Goal: Task Accomplishment & Management: Use online tool/utility

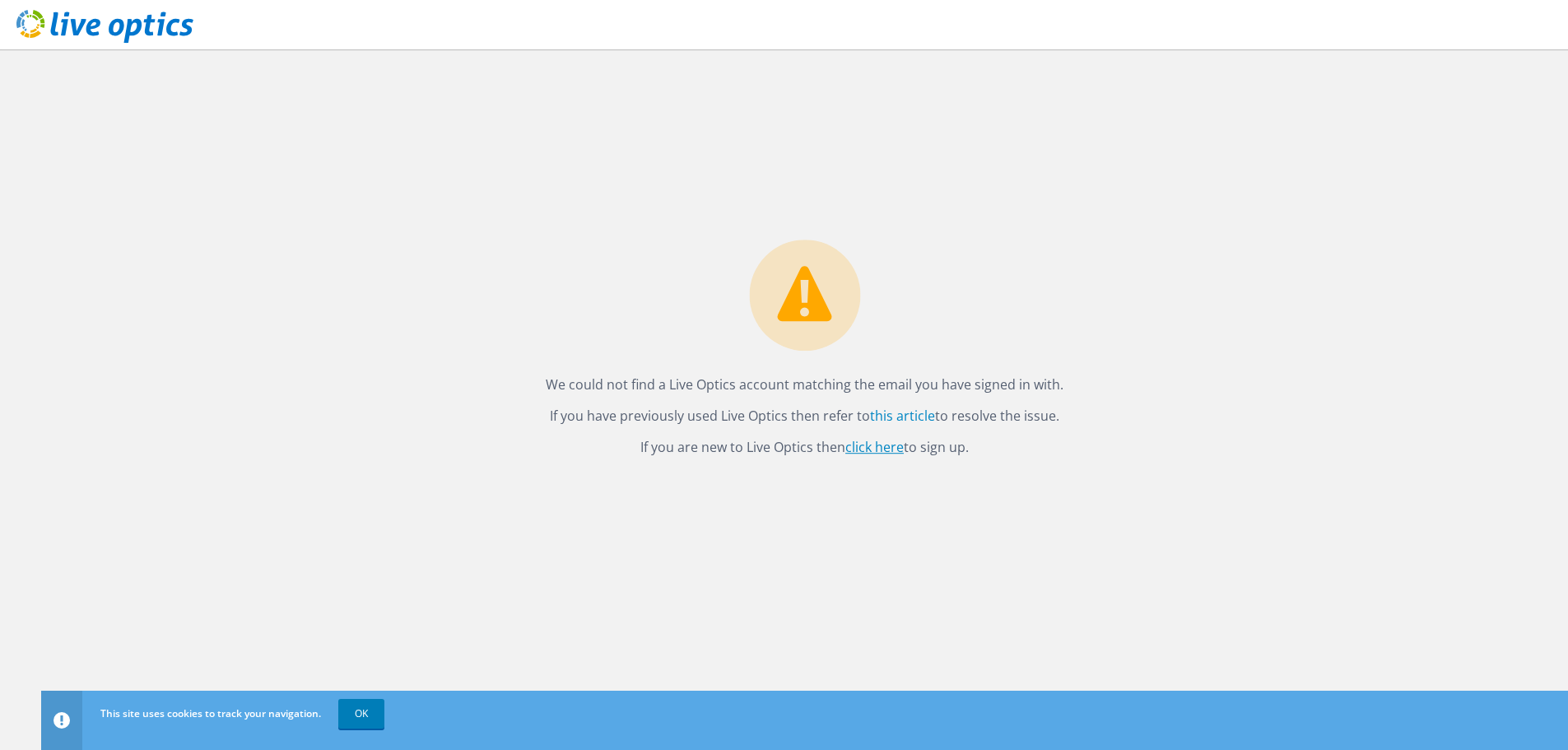
click at [878, 452] on link "click here" at bounding box center [874, 447] width 58 height 18
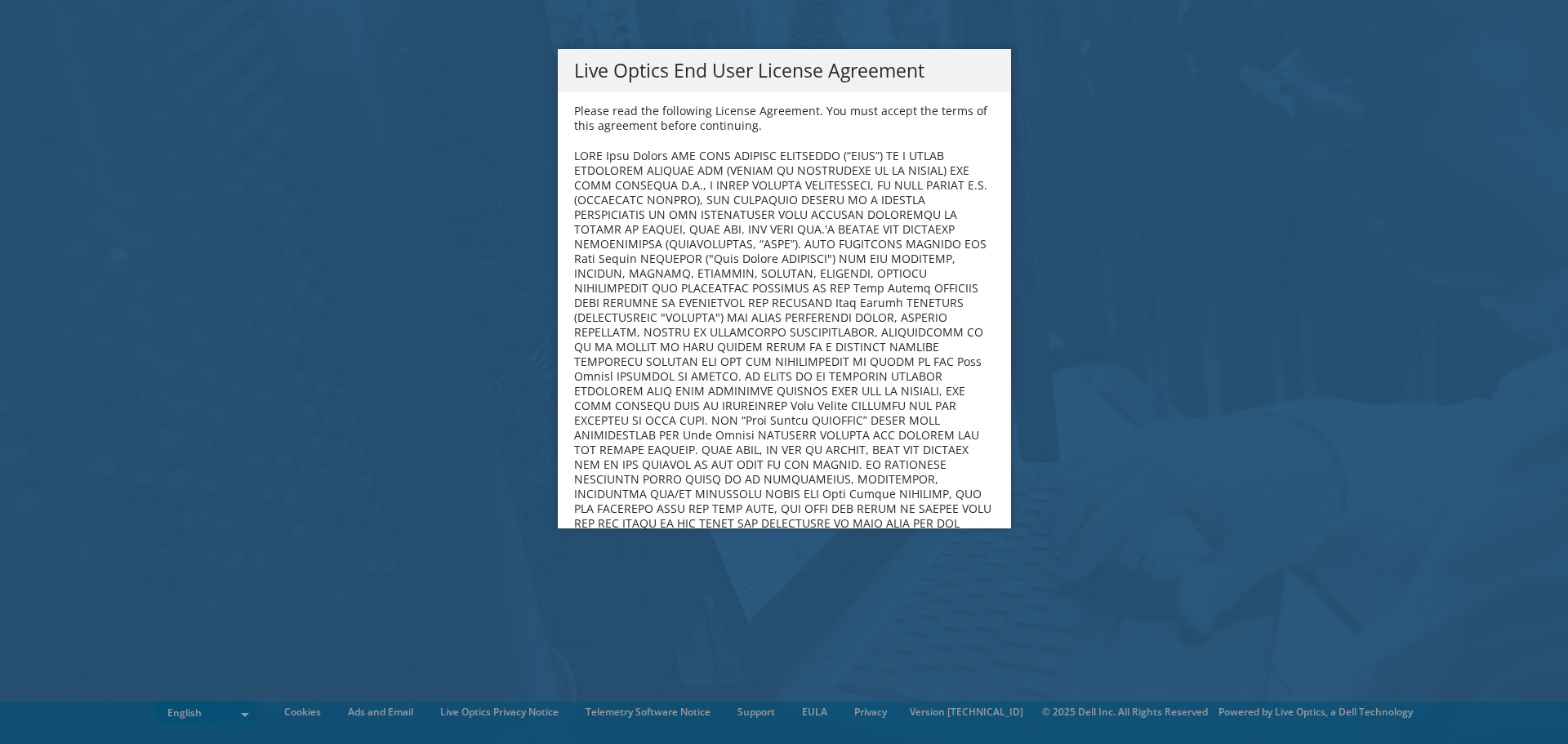
click at [946, 347] on b at bounding box center [782, 397] width 418 height 500
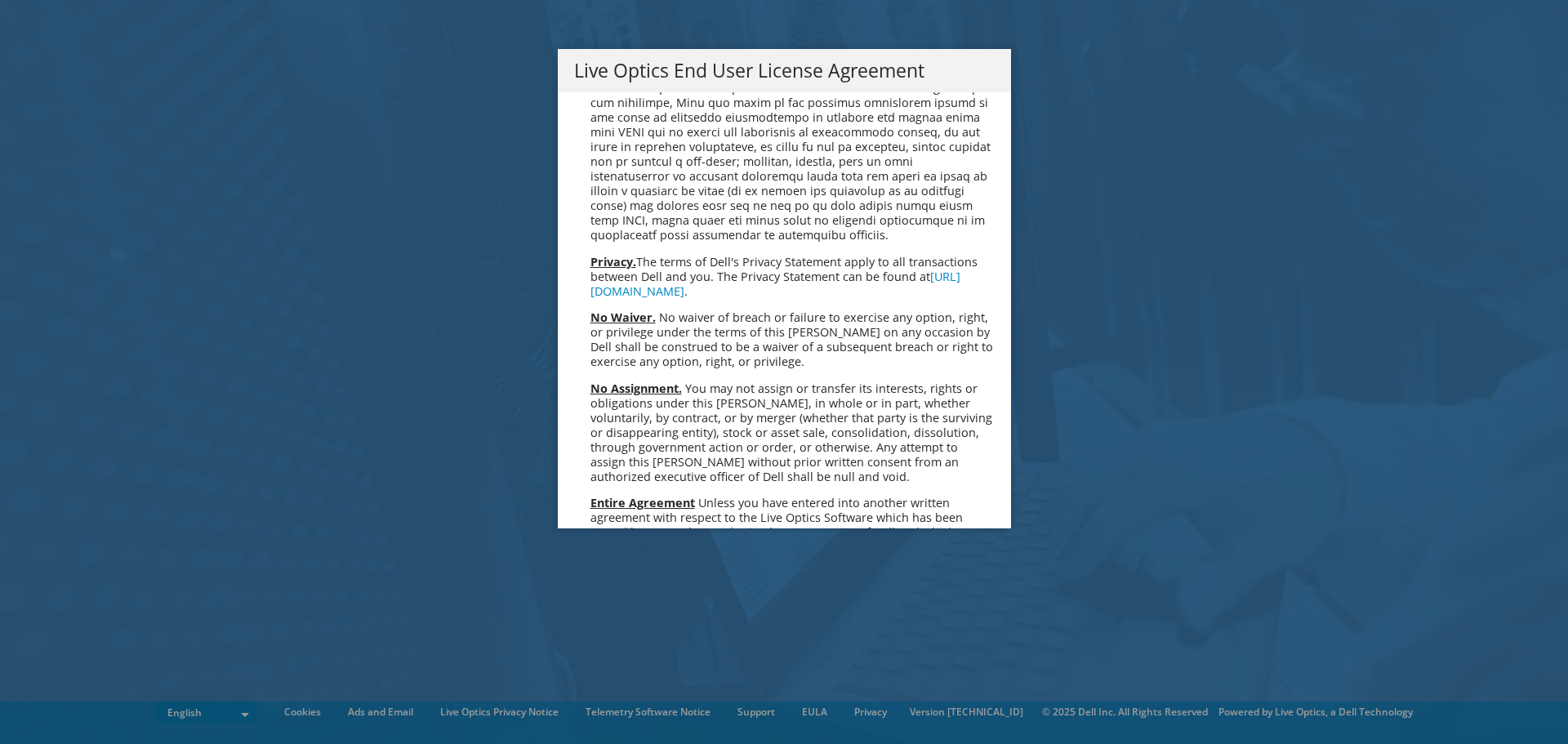
scroll to position [6176, 0]
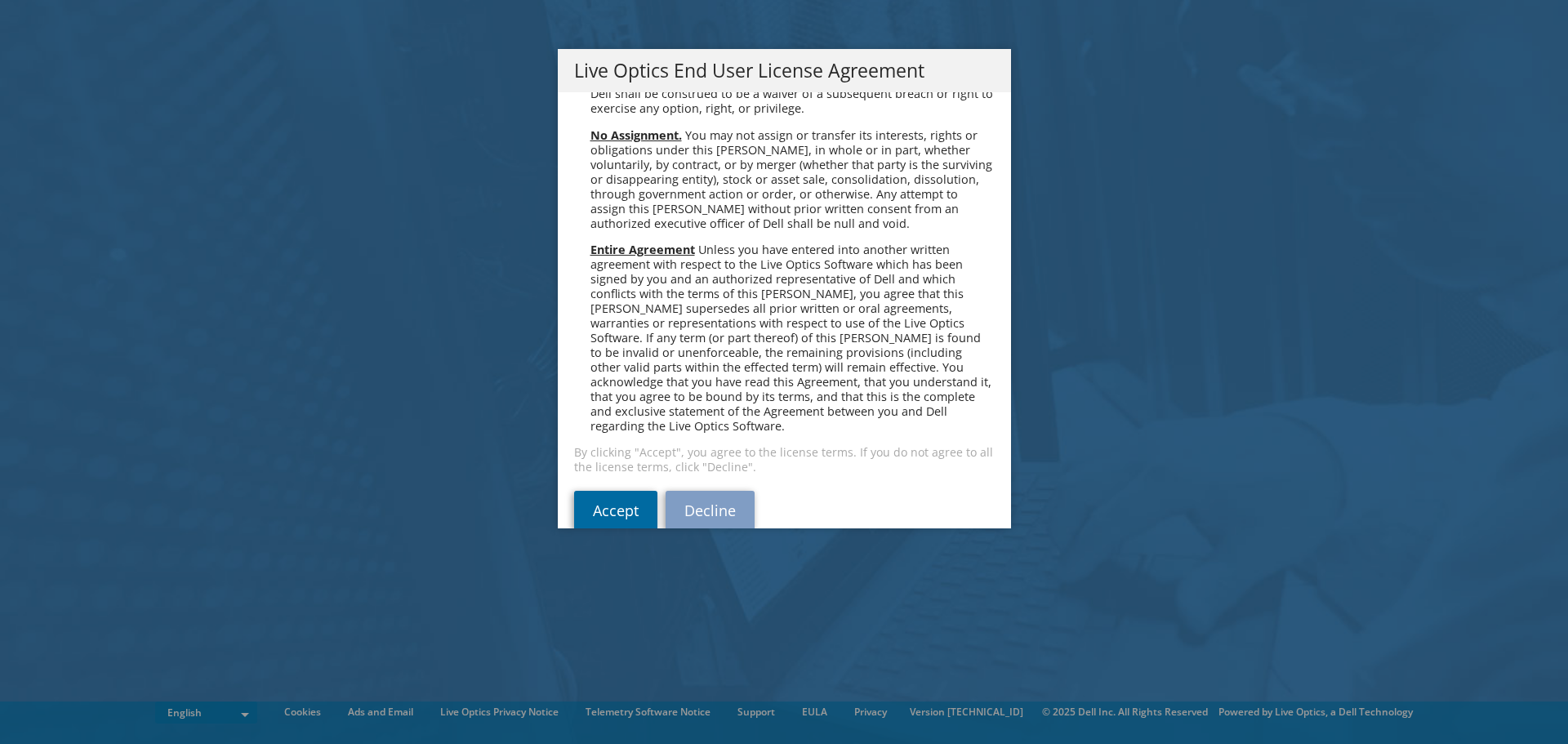
click at [606, 491] on link "Accept" at bounding box center [615, 510] width 83 height 39
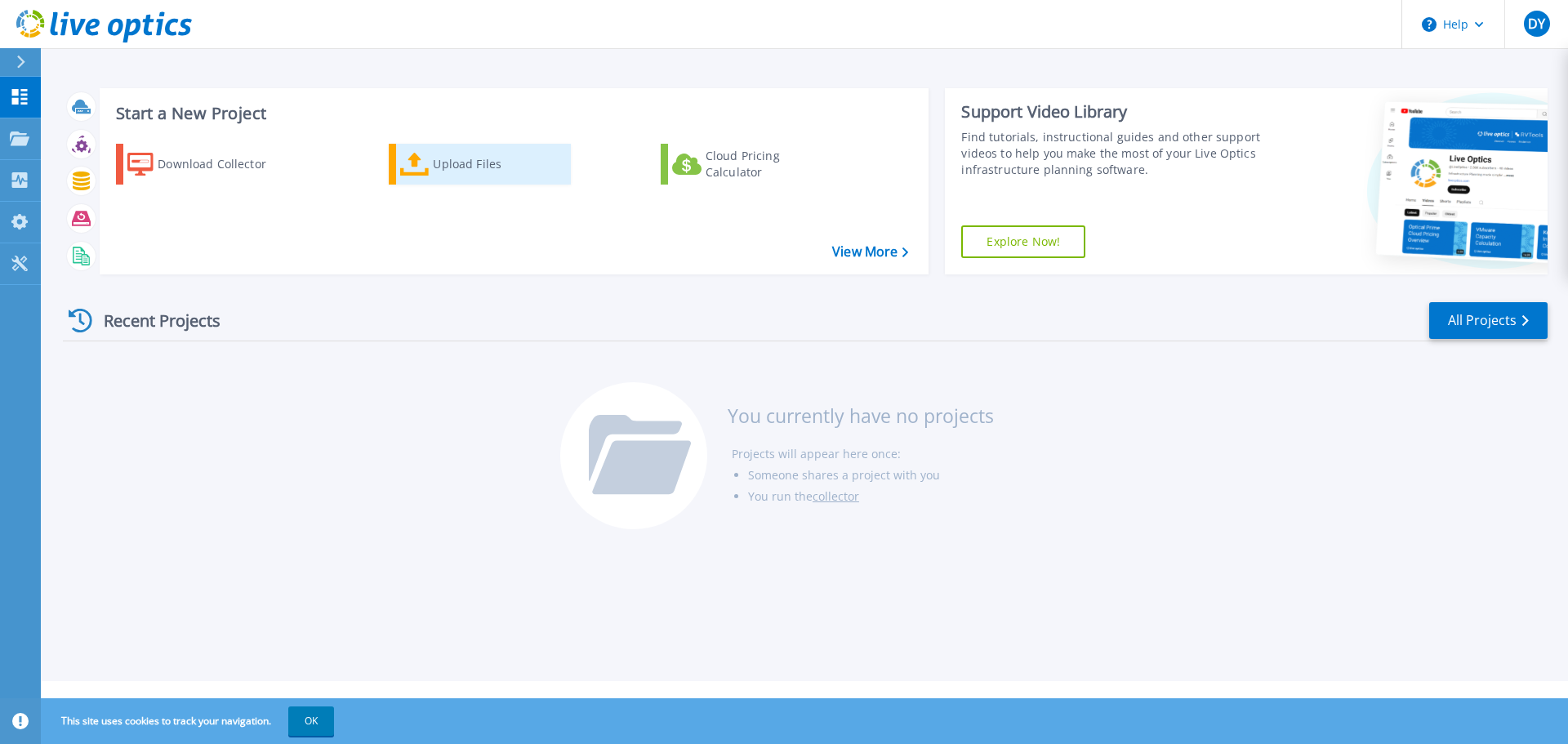
click at [409, 157] on icon at bounding box center [415, 164] width 30 height 24
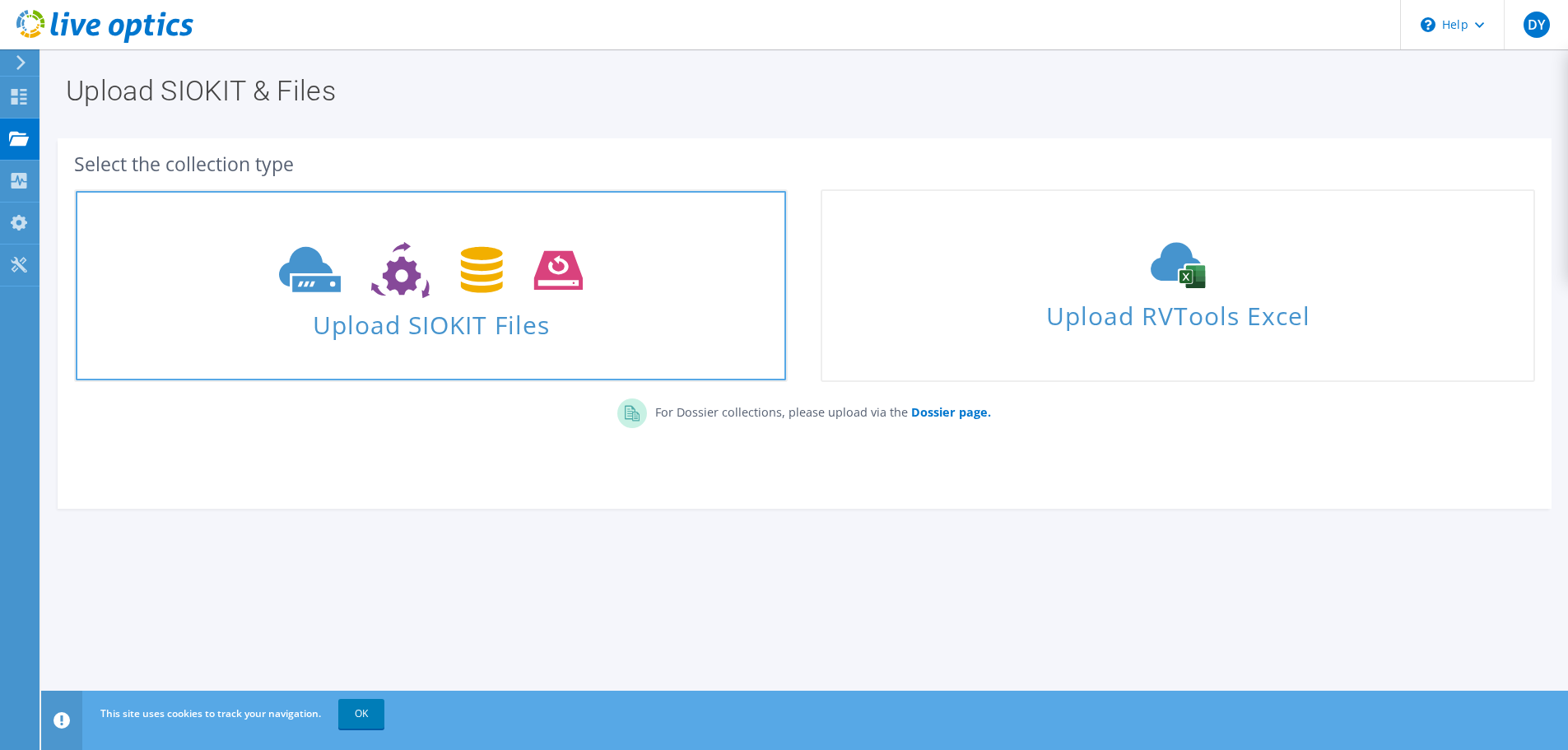
click at [407, 259] on icon at bounding box center [430, 270] width 304 height 57
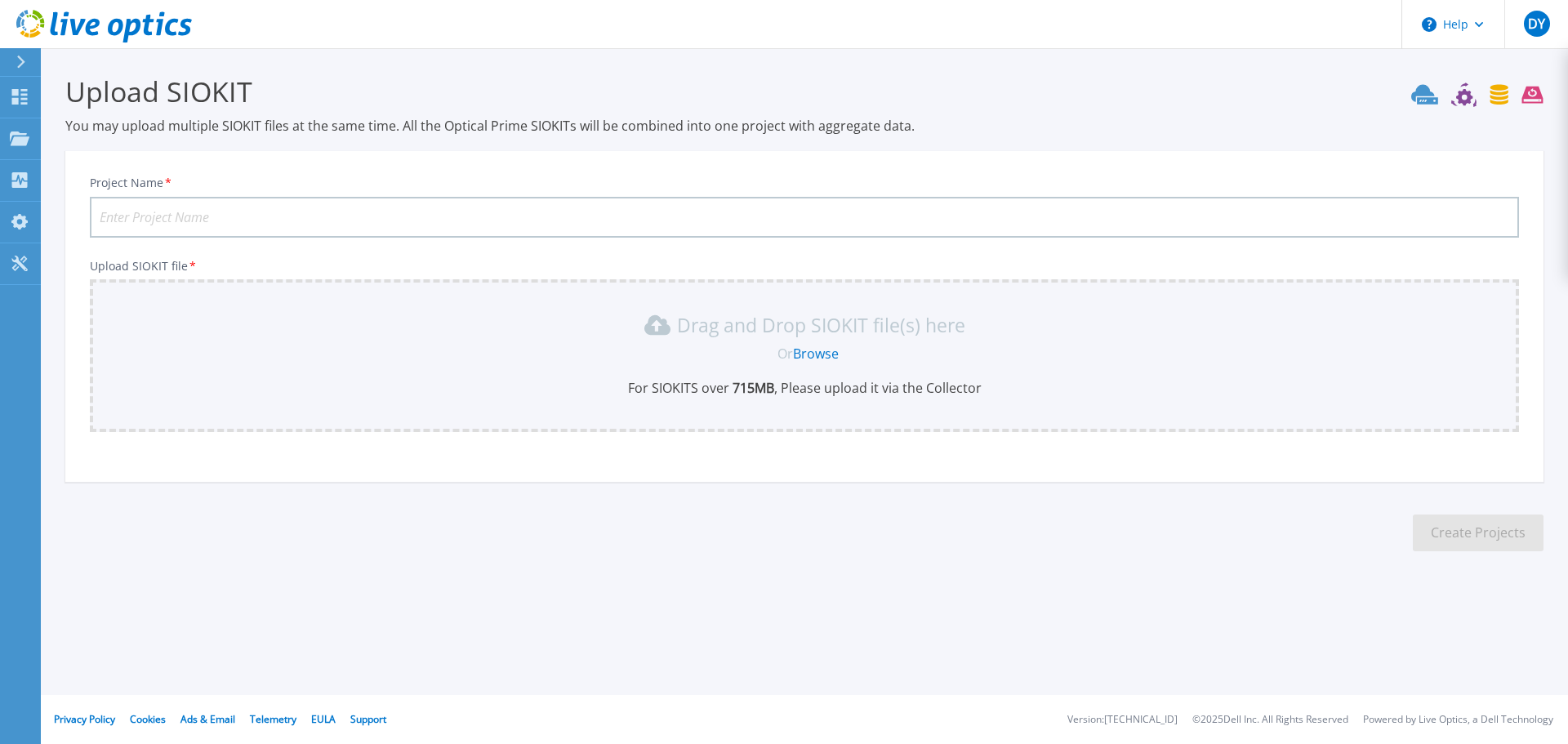
click at [811, 355] on link "Browse" at bounding box center [815, 354] width 45 height 18
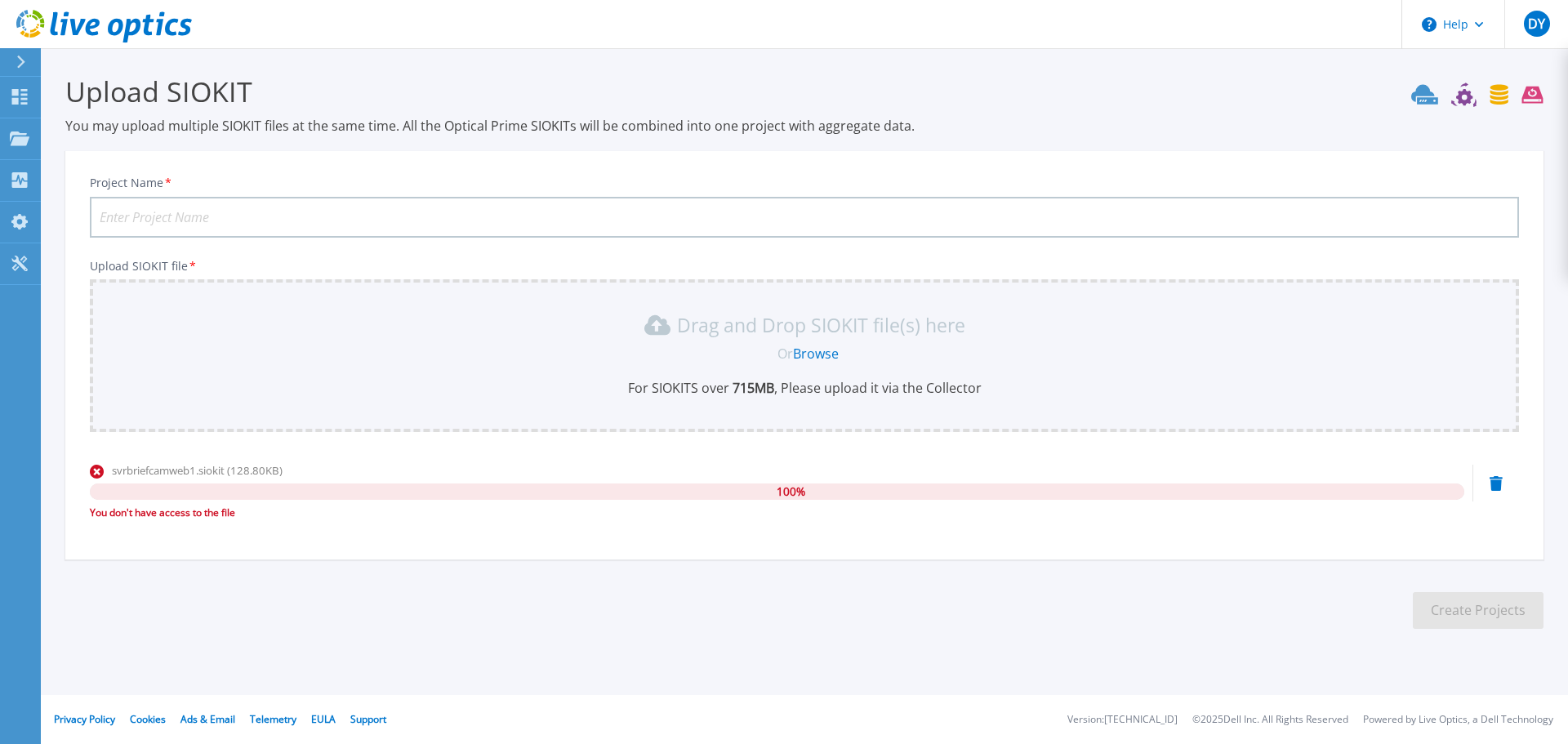
click at [306, 213] on input "Project Name *" at bounding box center [804, 217] width 1429 height 41
type input "smpd"
click at [334, 265] on p "Upload SIOKIT file *" at bounding box center [804, 265] width 1429 height 13
click at [1489, 484] on div "svrbriefcamweb1.siokit (128.80KB) 100 % You don't have access to the file" at bounding box center [804, 496] width 1429 height 69
click at [1496, 484] on icon at bounding box center [1496, 483] width 13 height 15
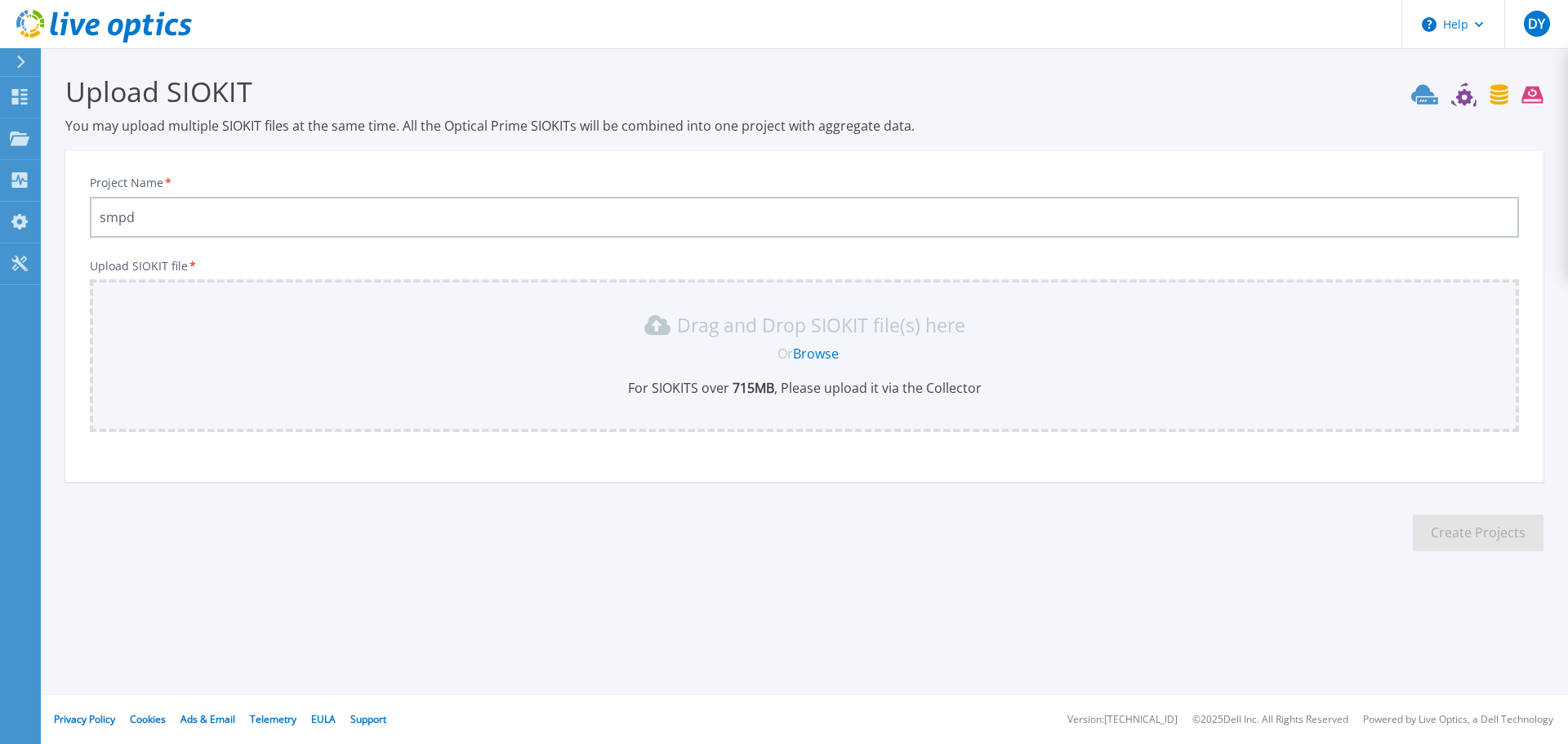
click at [1496, 485] on section "Upload SIOKIT You may upload multiple SIOKIT files at the same time. All the Op…" at bounding box center [804, 318] width 1527 height 540
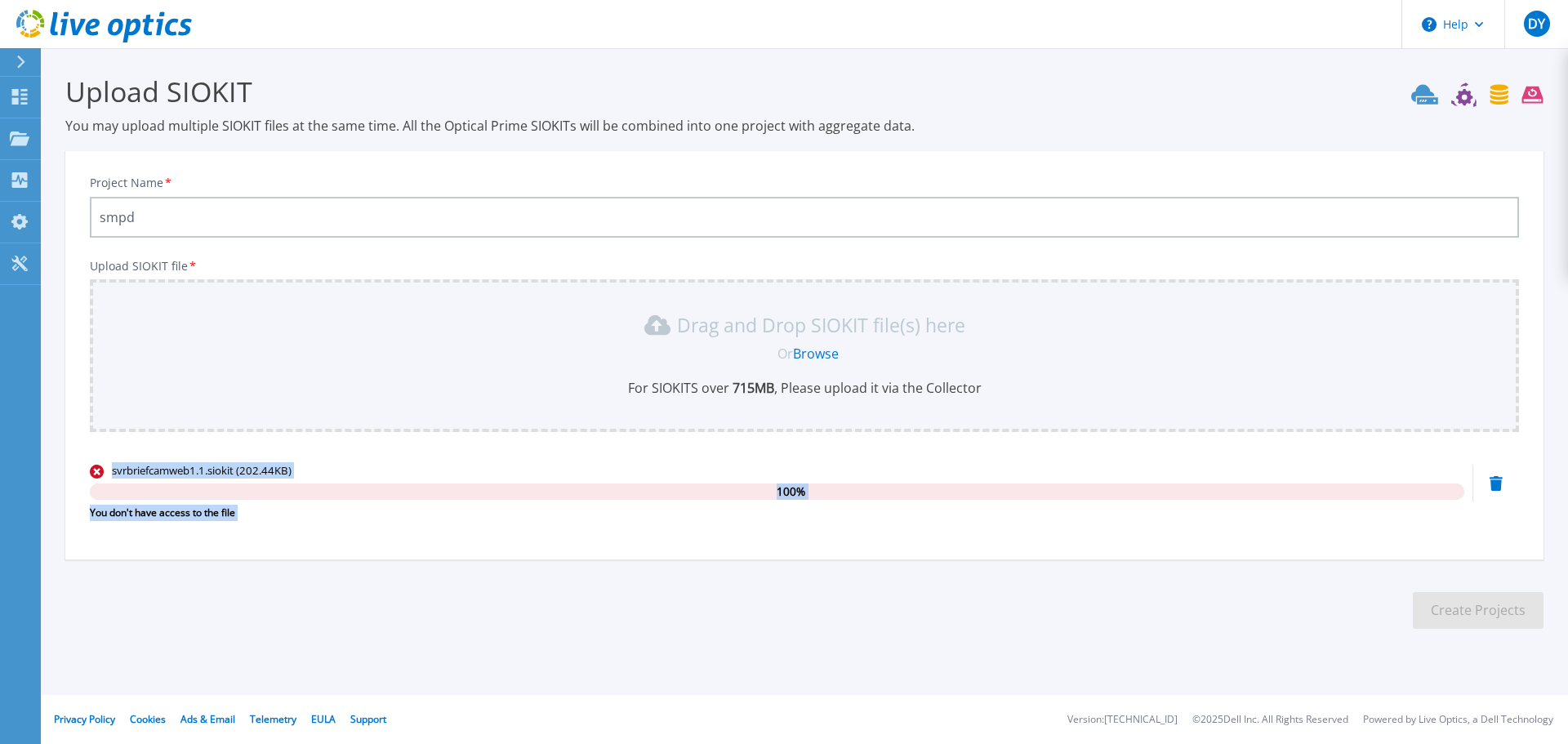
click at [565, 520] on div "You don't have access to the file" at bounding box center [777, 513] width 1374 height 17
click at [1494, 481] on icon at bounding box center [1496, 483] width 13 height 15
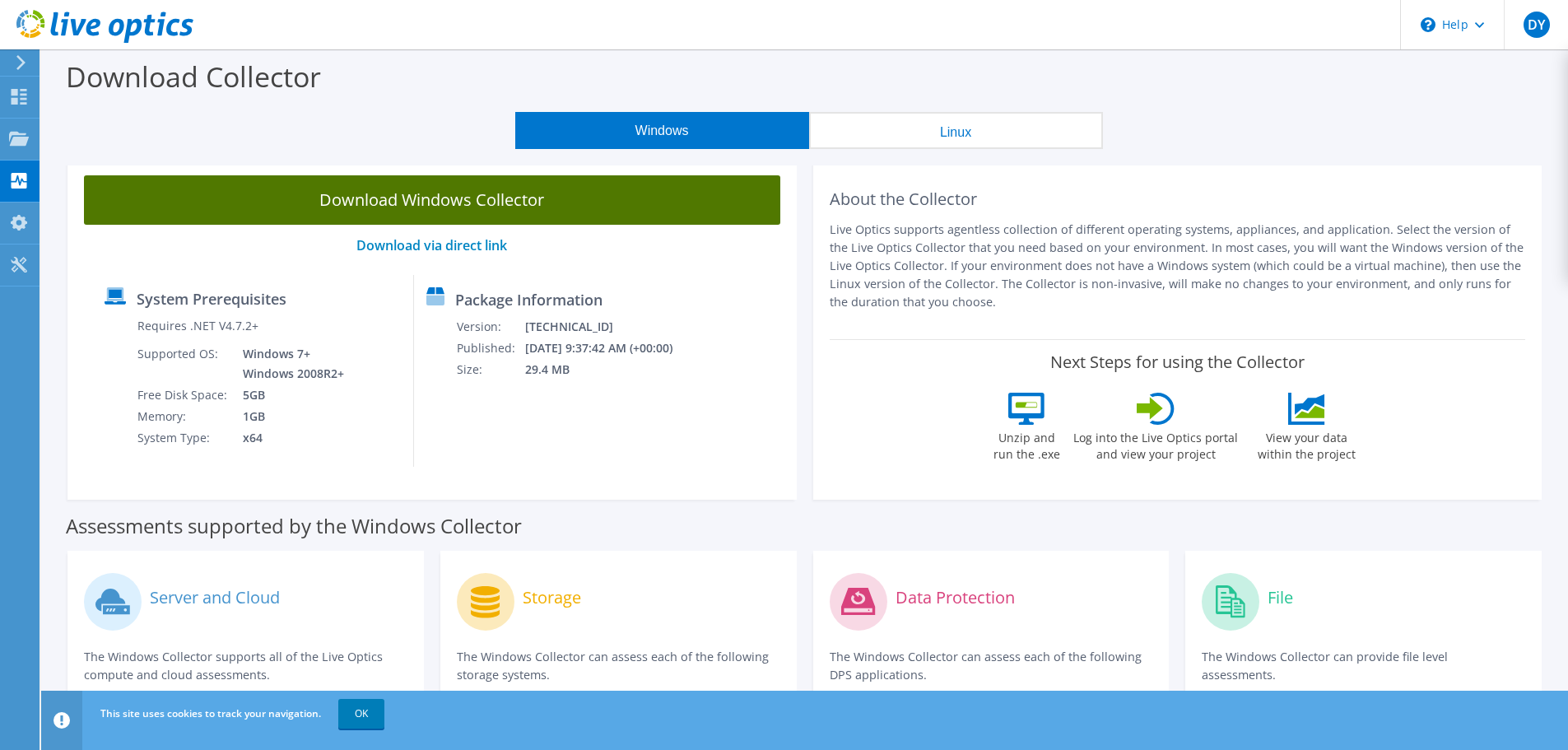
click at [513, 190] on link "Download Windows Collector" at bounding box center [431, 200] width 696 height 49
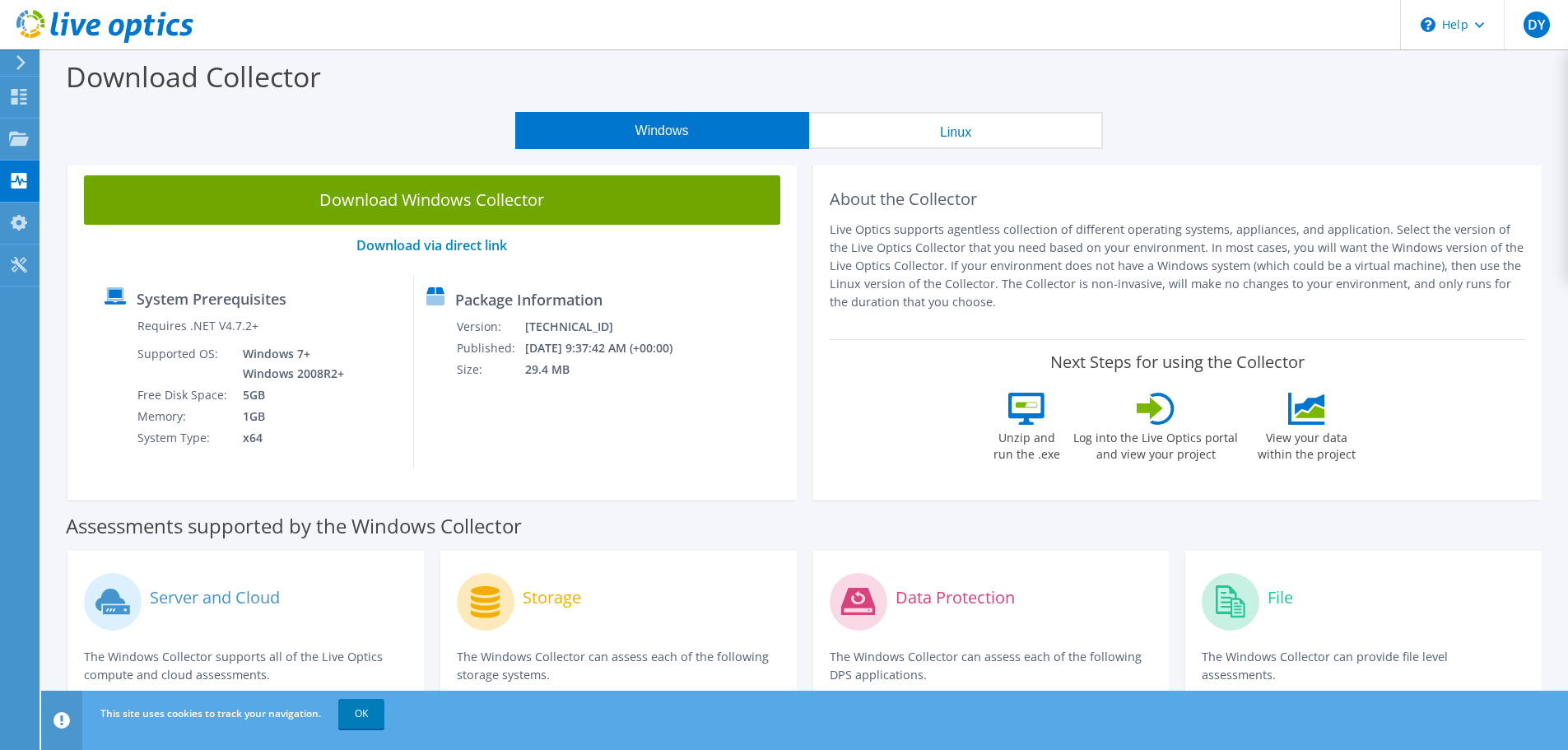
click at [776, 53] on div "Download Collector" at bounding box center [804, 80] width 1510 height 62
click at [20, 97] on icon at bounding box center [18, 97] width 19 height 16
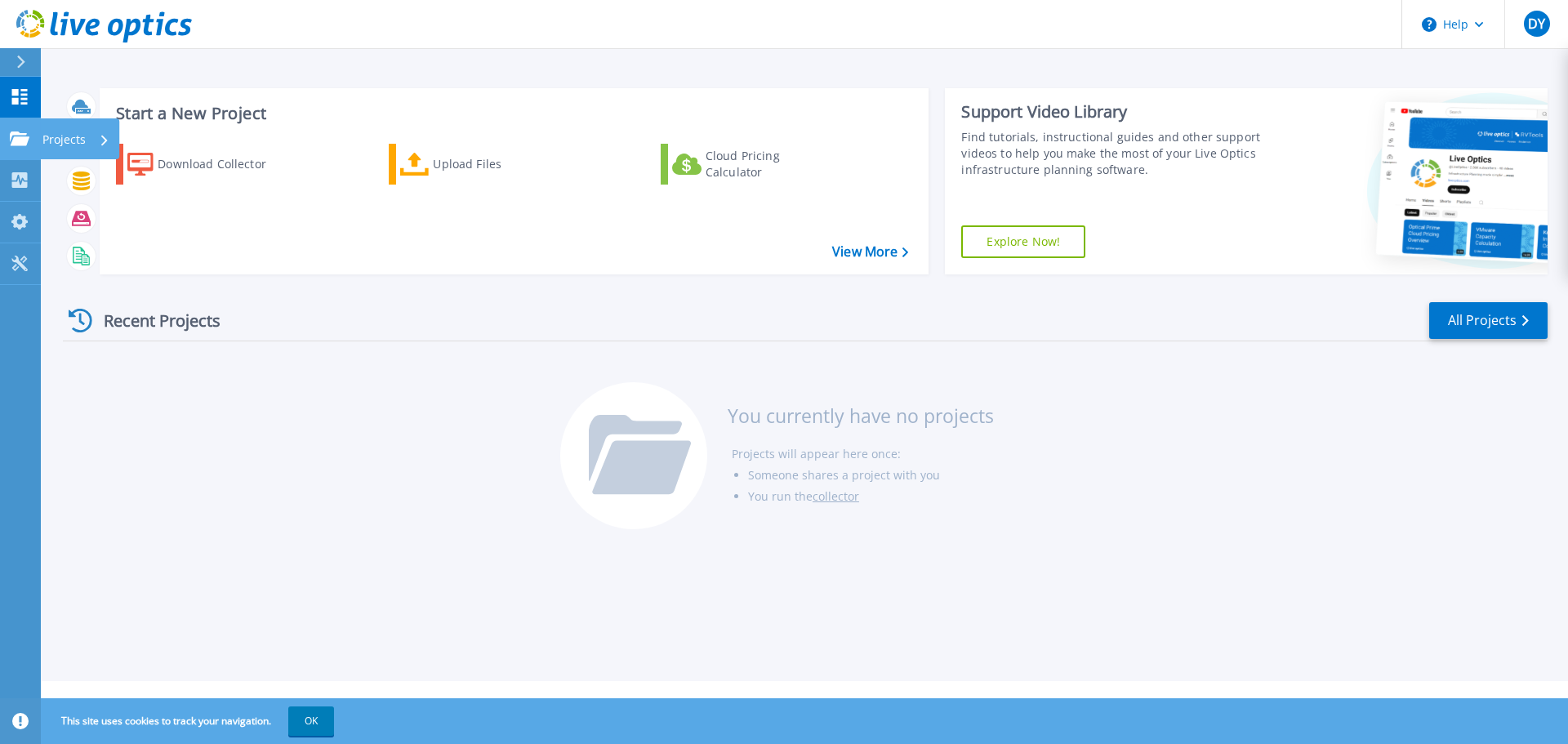
click at [7, 142] on link "Projects Projects" at bounding box center [20, 140] width 41 height 42
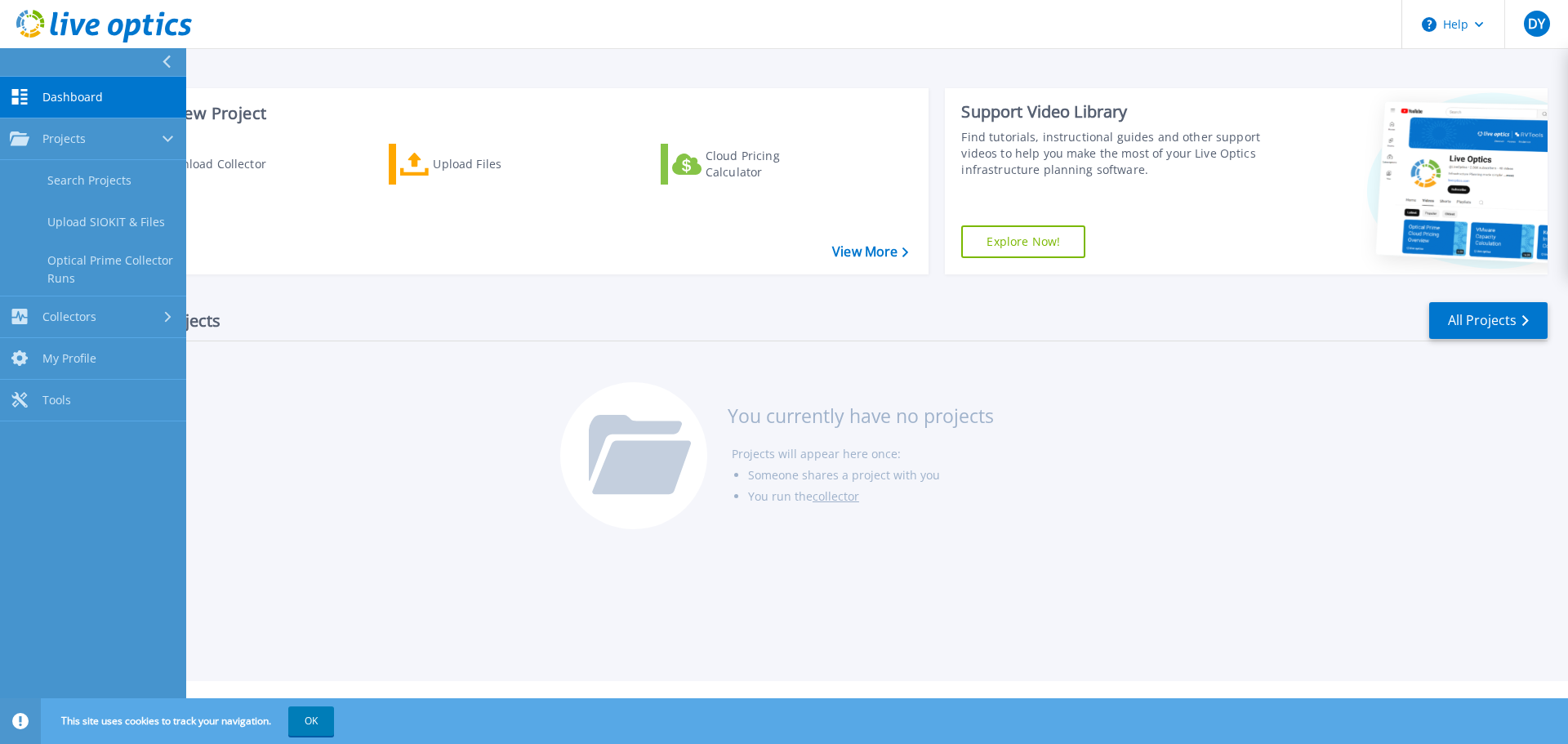
click at [46, 93] on span "Dashboard" at bounding box center [72, 97] width 60 height 15
